Goal: Book appointment/travel/reservation: Book appointment/travel/reservation

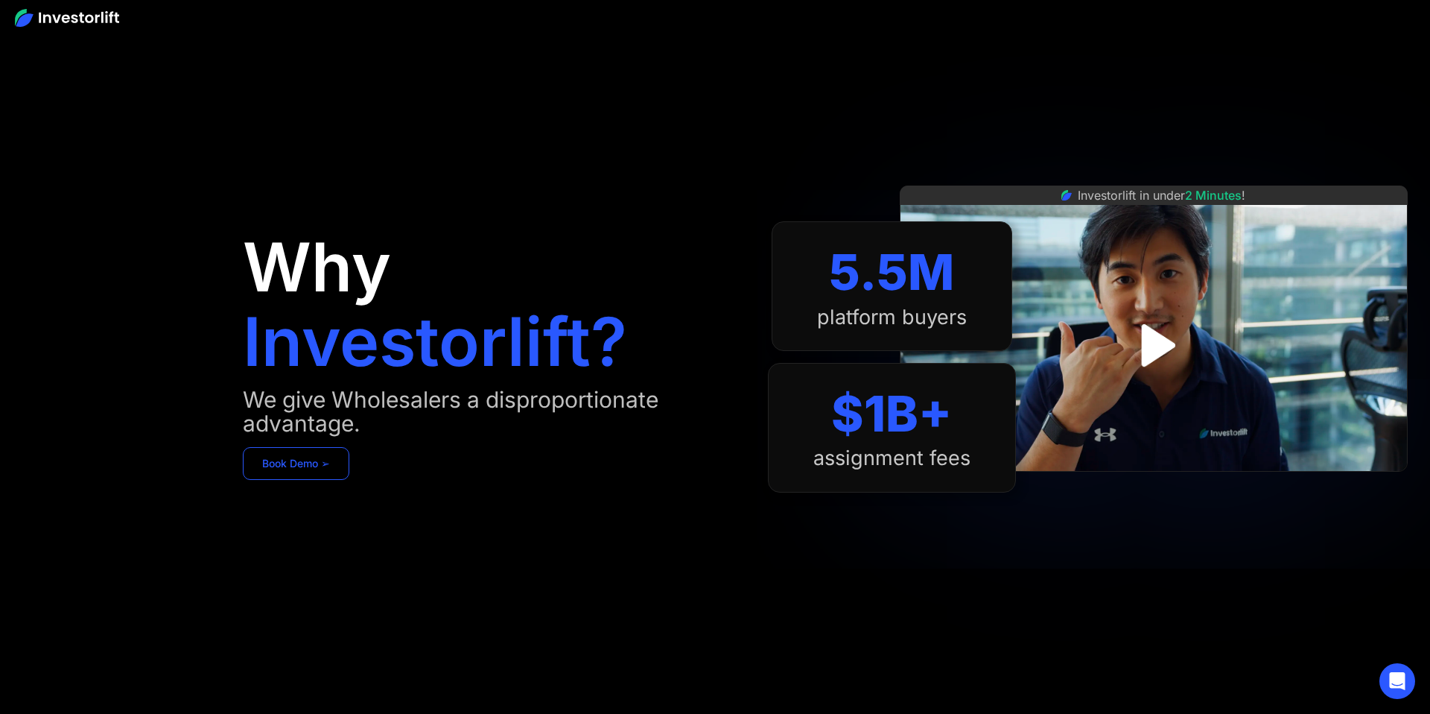
click at [317, 466] on link "Book Demo ➢" at bounding box center [296, 463] width 107 height 33
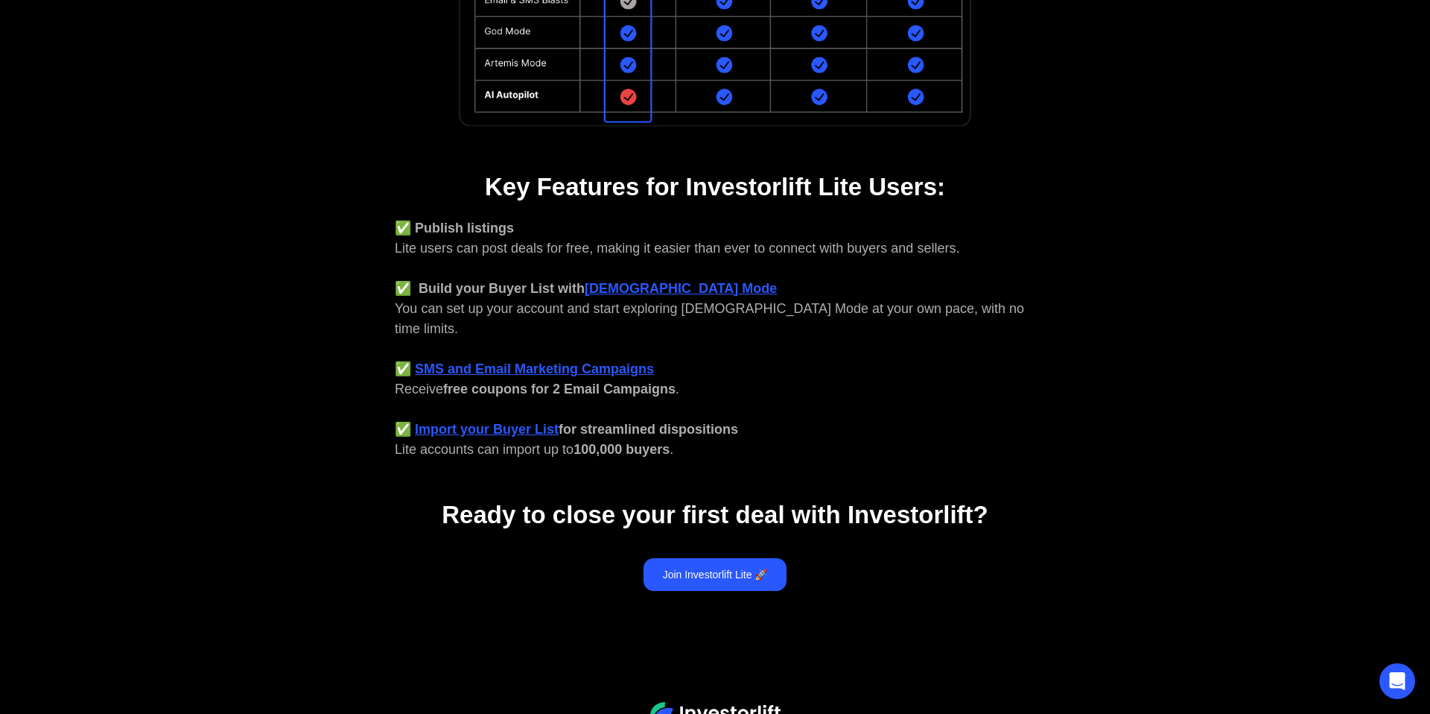
scroll to position [524, 0]
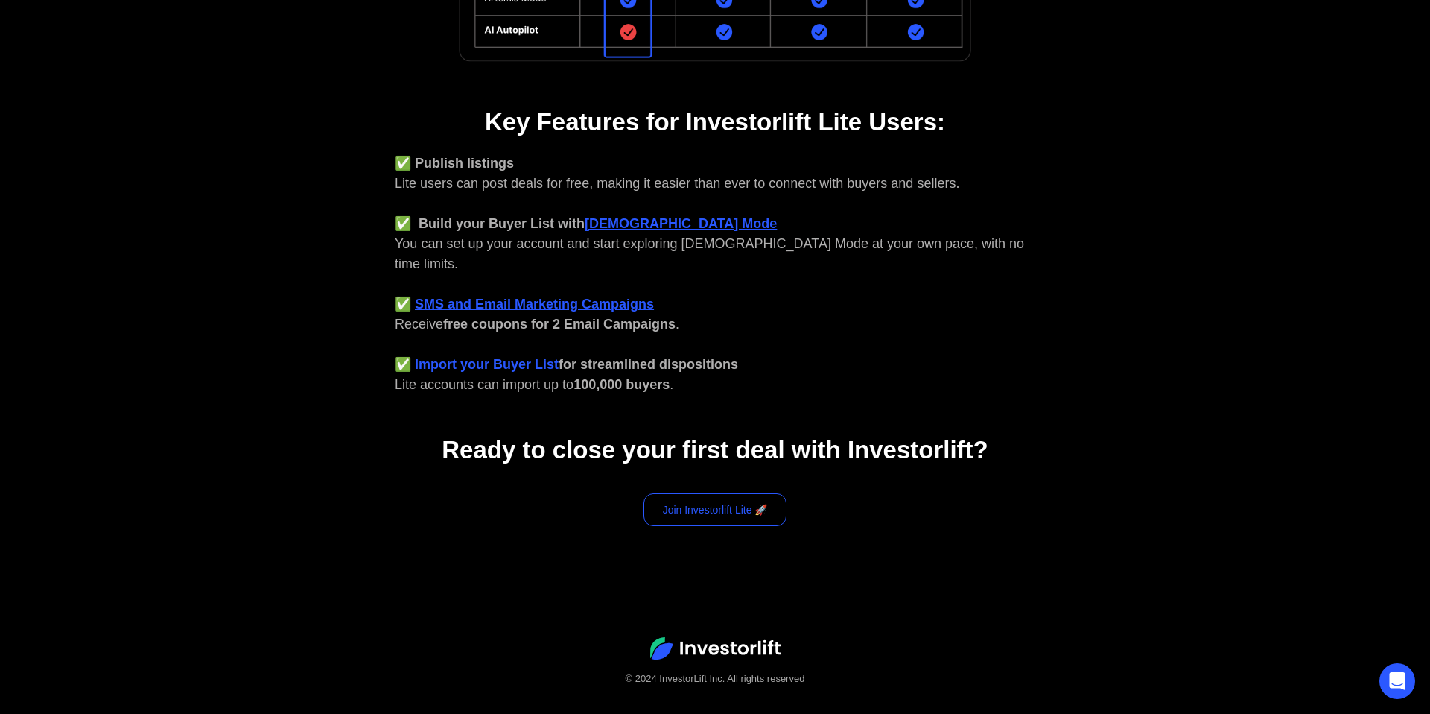
click at [720, 493] on link "Join Investorlift Lite 🚀" at bounding box center [716, 509] width 144 height 33
